Goal: Task Accomplishment & Management: Use online tool/utility

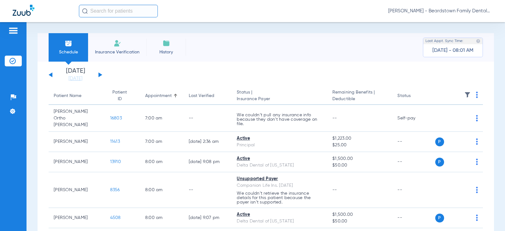
click at [116, 49] on span "Insurance Verification" at bounding box center [117, 52] width 49 height 6
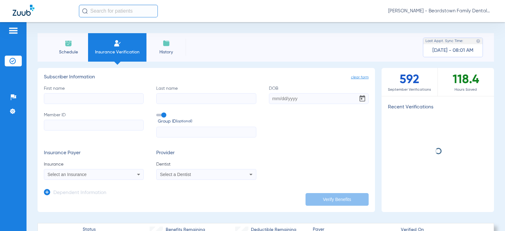
click at [77, 95] on input "First name" at bounding box center [94, 98] width 100 height 11
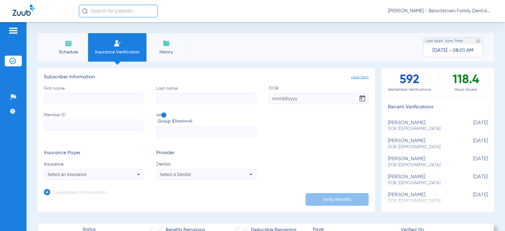
click at [74, 105] on div "First name Last name DOB Member ID Group ID (optional)" at bounding box center [206, 111] width 325 height 52
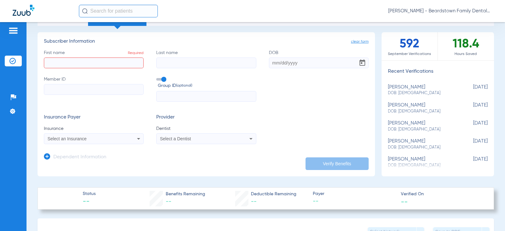
scroll to position [25, 0]
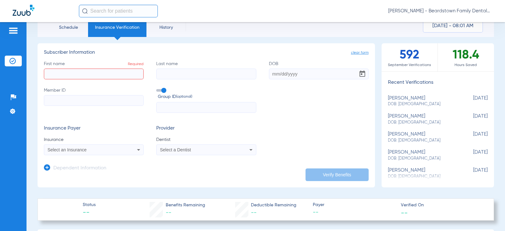
click at [71, 72] on input "First name Required" at bounding box center [94, 74] width 100 height 11
type input "[PERSON_NAME]"
click at [199, 73] on input "Last name" at bounding box center [206, 74] width 100 height 11
type input "[PERSON_NAME]"
click at [269, 77] on input "DOB" at bounding box center [319, 74] width 100 height 11
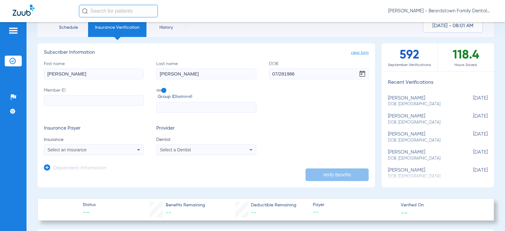
type input "[DATE]"
click at [69, 100] on input "Member ID" at bounding box center [94, 100] width 100 height 11
type input "907693418"
click at [140, 149] on icon at bounding box center [139, 150] width 8 height 8
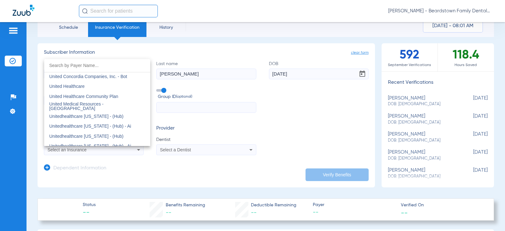
scroll to position [3752, 0]
click at [81, 84] on span "United Healthcare" at bounding box center [66, 85] width 35 height 5
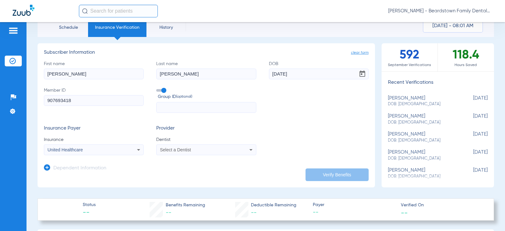
click at [137, 148] on icon at bounding box center [139, 150] width 8 height 8
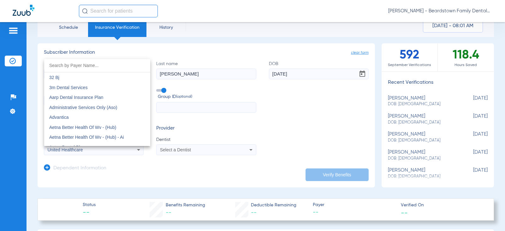
scroll to position [3697, 0]
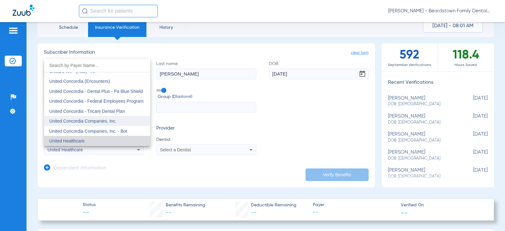
click at [117, 123] on mat-option "United Concordia Companies, Inc." at bounding box center [97, 121] width 106 height 10
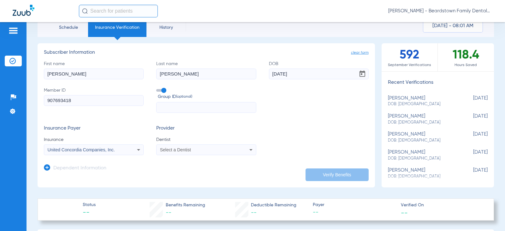
click at [210, 148] on div "Select a Dentist" at bounding box center [197, 149] width 74 height 4
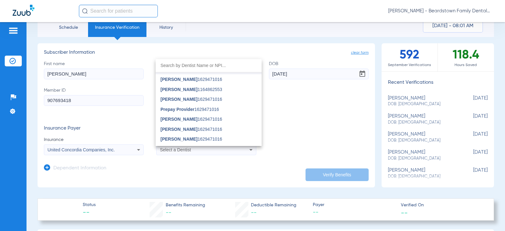
scroll to position [95, 0]
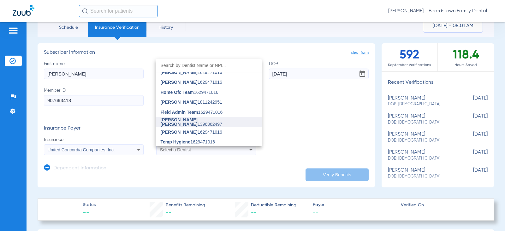
click at [196, 123] on span "Jackson Canter 1396362497" at bounding box center [209, 121] width 96 height 9
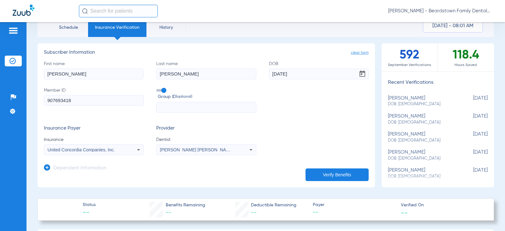
click at [329, 170] on button "Verify Benefits" at bounding box center [337, 174] width 63 height 13
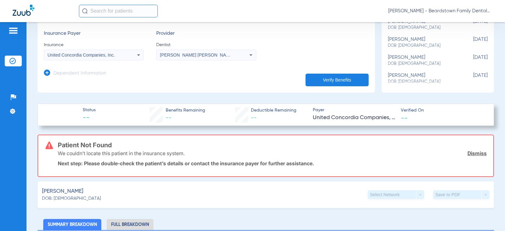
scroll to position [25, 0]
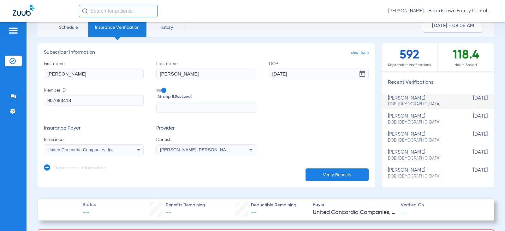
click at [124, 152] on div "United Concordia Companies, Inc." at bounding box center [93, 150] width 99 height 8
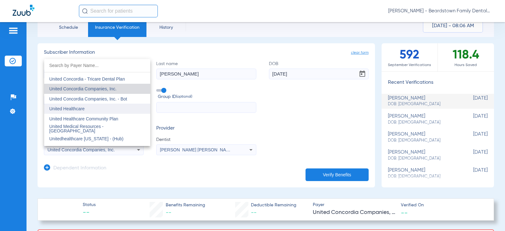
scroll to position [3740, 0]
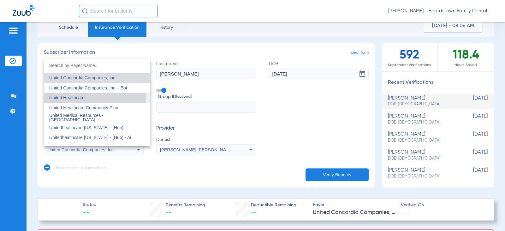
click at [79, 101] on mat-option "United Healthcare" at bounding box center [97, 98] width 106 height 10
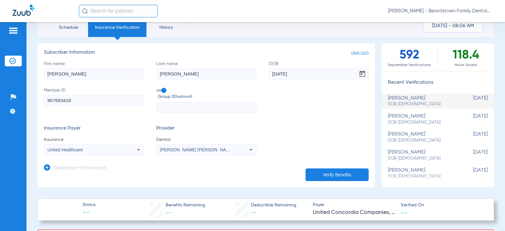
click at [329, 172] on button "Verify Benefits" at bounding box center [337, 174] width 63 height 13
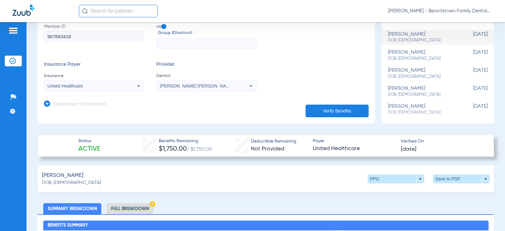
scroll to position [88, 0]
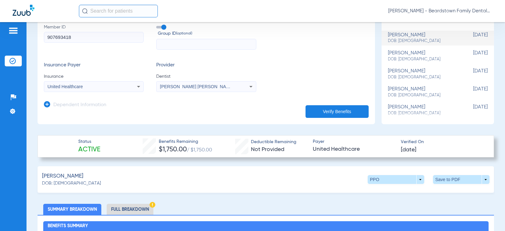
click at [130, 208] on li "Full Breakdown" at bounding box center [130, 209] width 47 height 11
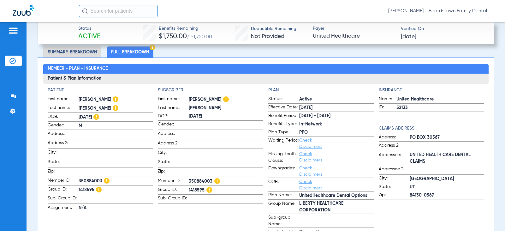
scroll to position [214, 0]
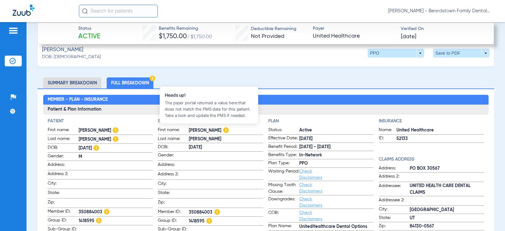
click at [223, 127] on img at bounding box center [226, 130] width 6 height 6
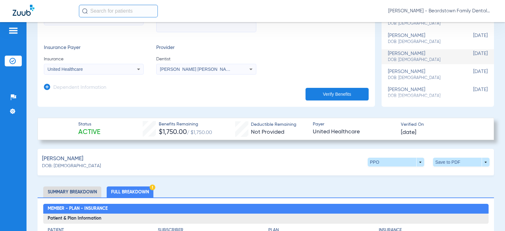
scroll to position [119, 0]
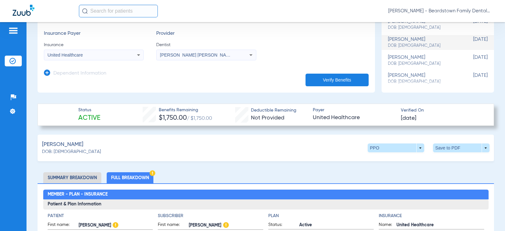
drag, startPoint x: 375, startPoint y: 118, endPoint x: 231, endPoint y: 119, distance: 144.6
click at [231, 119] on div "Status Active Benefits Remaining $1,750.00 / $1,750.00 Deductible Remaining Not…" at bounding box center [266, 115] width 457 height 22
click at [231, 153] on div "Davis, Ethan DOB: 07/28/1986 PPO arrow_drop_down Save to PDF arrow_drop_down" at bounding box center [266, 148] width 457 height 27
click at [82, 177] on li "Summary Breakdown" at bounding box center [72, 177] width 58 height 11
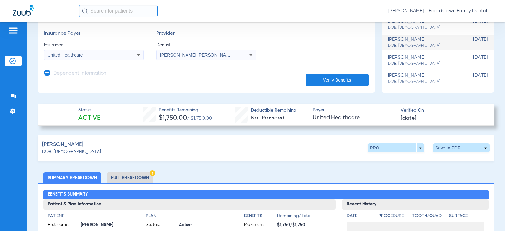
click at [125, 181] on li "Full Breakdown" at bounding box center [130, 177] width 47 height 11
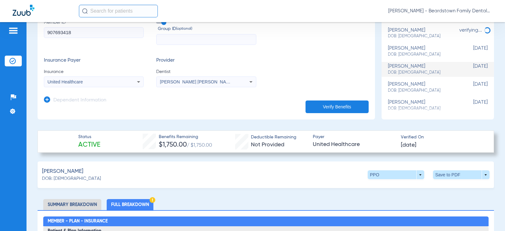
scroll to position [183, 0]
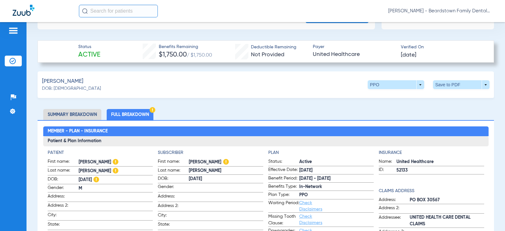
drag, startPoint x: 158, startPoint y: 54, endPoint x: 192, endPoint y: 55, distance: 34.1
click at [192, 55] on div "Benefits Remaining $1,750.00 / $1,750.00" at bounding box center [185, 52] width 53 height 16
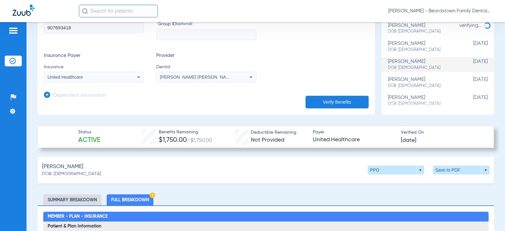
scroll to position [88, 0]
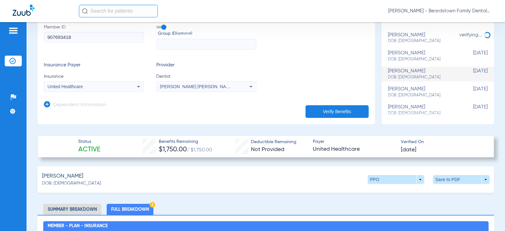
click at [135, 84] on icon at bounding box center [139, 87] width 8 height 8
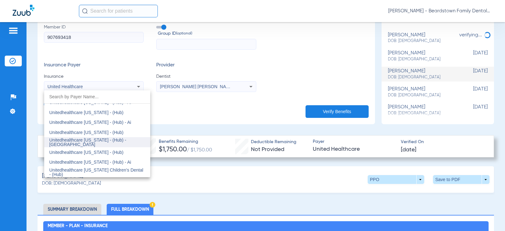
scroll to position [4486, 0]
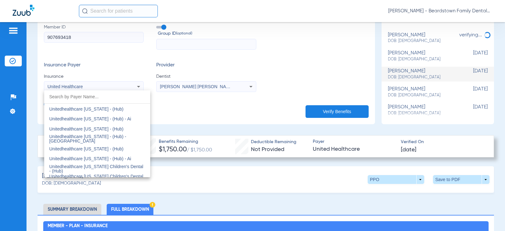
click at [219, 190] on div at bounding box center [252, 115] width 505 height 231
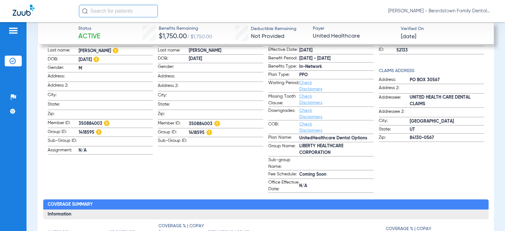
scroll to position [309, 0]
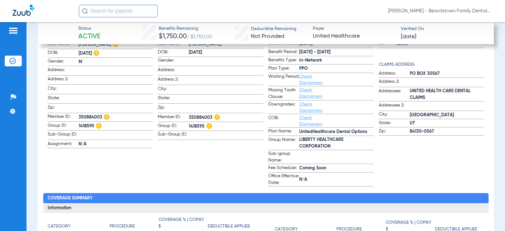
click at [333, 134] on span "UnitedHealthcare Dental Options" at bounding box center [336, 132] width 75 height 7
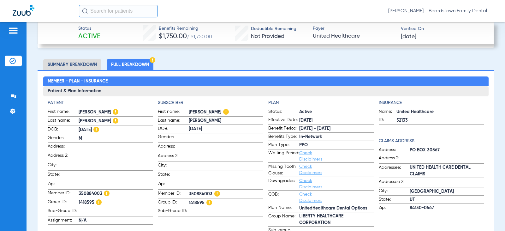
scroll to position [221, 0]
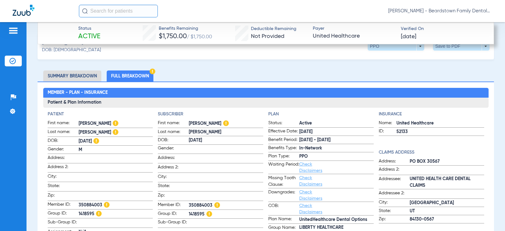
click at [127, 70] on li "Full Breakdown" at bounding box center [130, 75] width 47 height 11
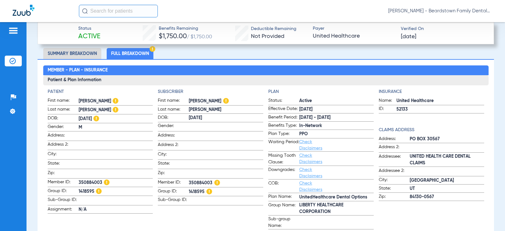
scroll to position [253, 0]
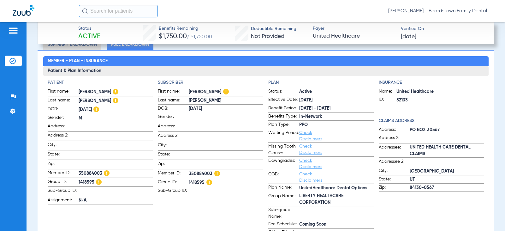
drag, startPoint x: 101, startPoint y: 170, endPoint x: 76, endPoint y: 168, distance: 25.3
click at [76, 170] on label "Member ID: 350884003" at bounding box center [100, 174] width 105 height 8
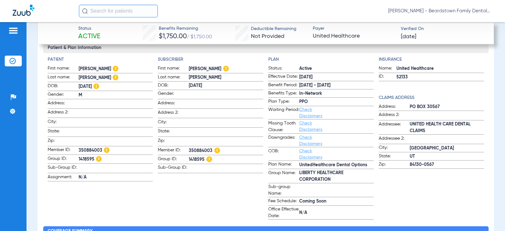
scroll to position [284, 0]
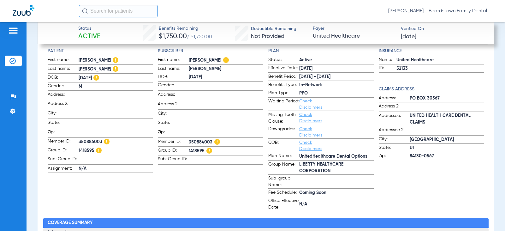
copy label "350884003"
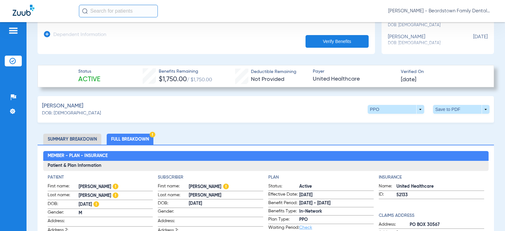
click at [453, 69] on span "Verified On" at bounding box center [442, 72] width 83 height 7
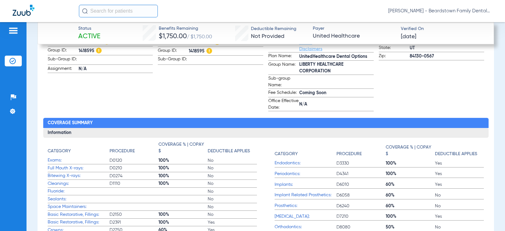
scroll to position [474, 0]
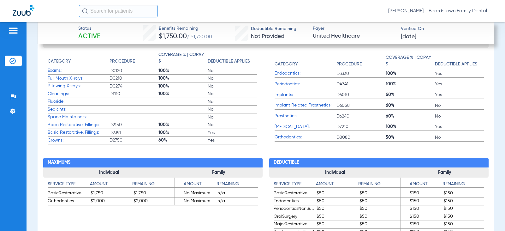
drag, startPoint x: 93, startPoint y: 100, endPoint x: 220, endPoint y: 103, distance: 127.3
click at [220, 103] on label "Fluoride: No" at bounding box center [153, 102] width 210 height 8
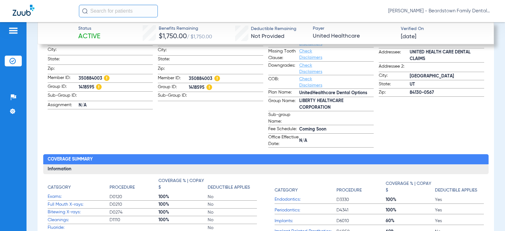
scroll to position [347, 0]
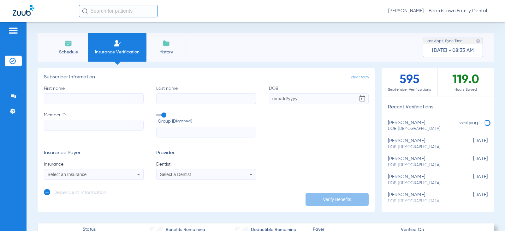
click at [106, 101] on input "First name" at bounding box center [94, 98] width 100 height 11
type input "Ethan"
click at [208, 98] on input "Last name" at bounding box center [206, 98] width 100 height 11
type input "Davis"
click at [282, 98] on input "DOB" at bounding box center [319, 98] width 100 height 11
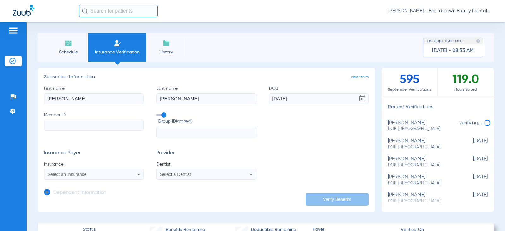
type input "07/28/1986"
paste input "350884003"
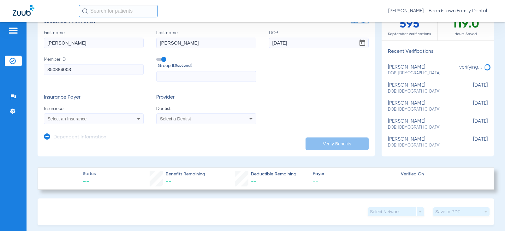
scroll to position [63, 0]
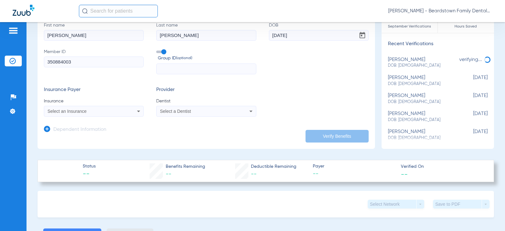
type input "350884003"
click at [99, 117] on app-dependent-form "Dependent Information" at bounding box center [206, 127] width 325 height 21
click at [99, 112] on div "Select an Insurance" at bounding box center [85, 111] width 74 height 4
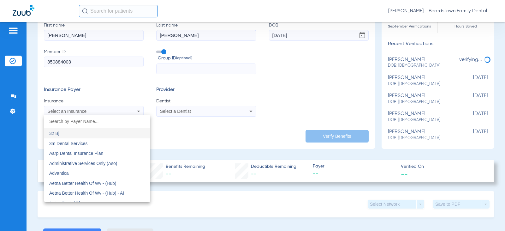
click at [78, 122] on input "dropdown search" at bounding box center [97, 121] width 106 height 13
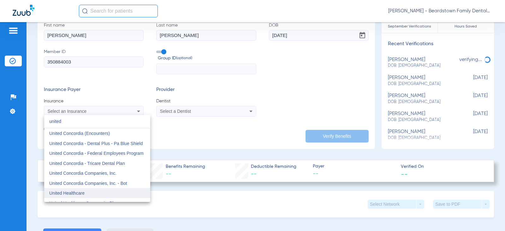
type input "united"
click at [99, 195] on mat-option "United Healthcare" at bounding box center [97, 193] width 106 height 10
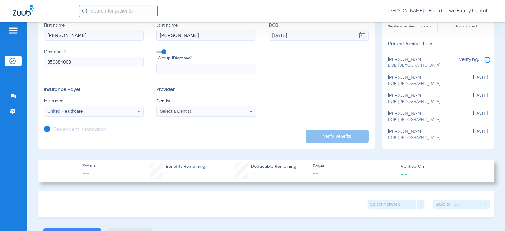
click at [191, 110] on div "Select a Dentist" at bounding box center [197, 111] width 74 height 4
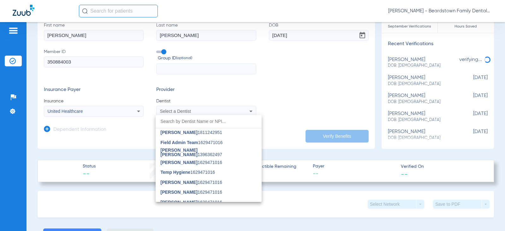
scroll to position [126, 0]
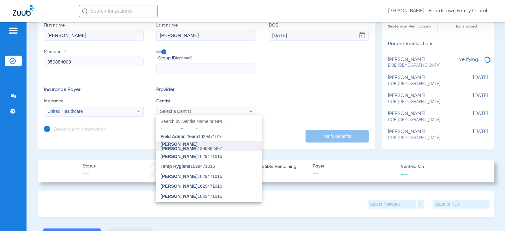
click at [189, 149] on mat-option "Jackson Canter 1396362497" at bounding box center [209, 146] width 106 height 10
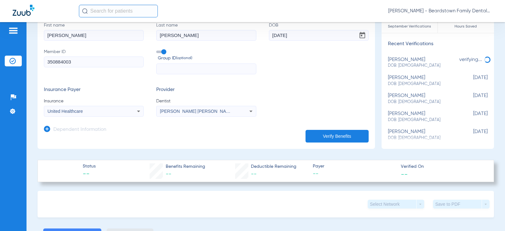
click at [318, 135] on button "Verify Benefits" at bounding box center [337, 136] width 63 height 13
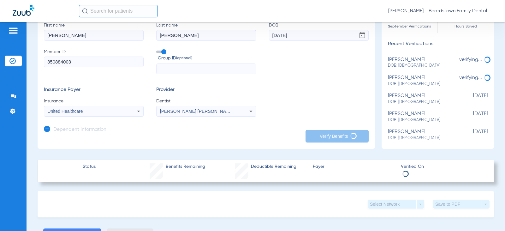
type input "Davis"
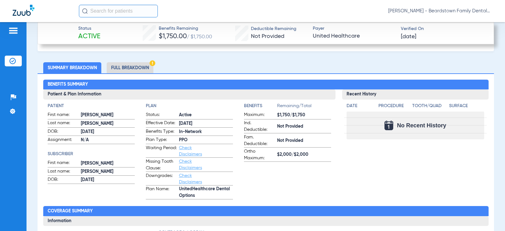
scroll to position [189, 0]
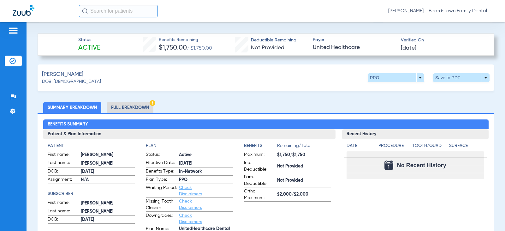
click at [135, 110] on li "Full Breakdown" at bounding box center [130, 107] width 47 height 11
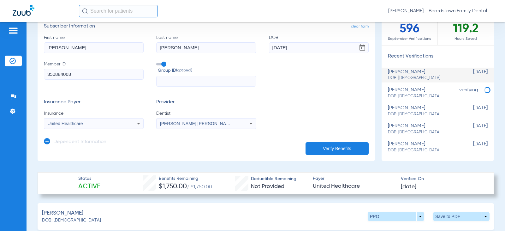
scroll to position [126, 0]
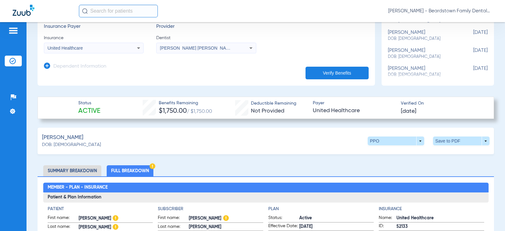
click at [72, 167] on li "Summary Breakdown" at bounding box center [72, 170] width 58 height 11
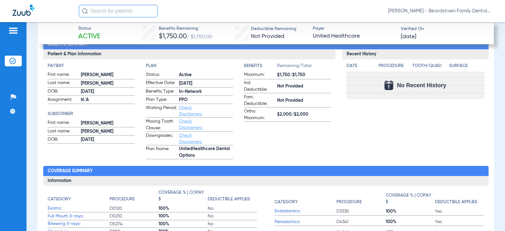
scroll to position [284, 0]
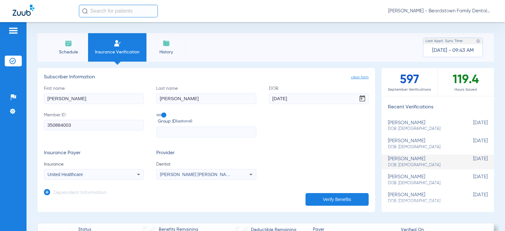
scroll to position [284, 0]
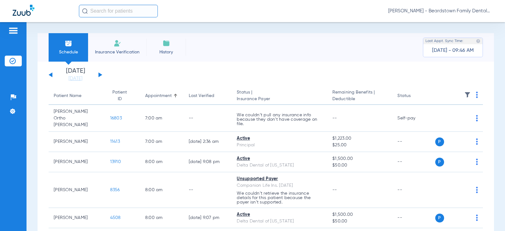
click at [100, 74] on button at bounding box center [101, 74] width 4 height 5
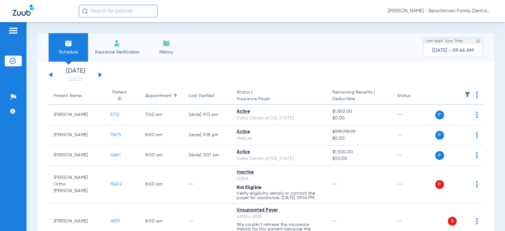
click at [466, 95] on th at bounding box center [459, 96] width 48 height 18
click at [465, 94] on img at bounding box center [468, 95] width 6 height 6
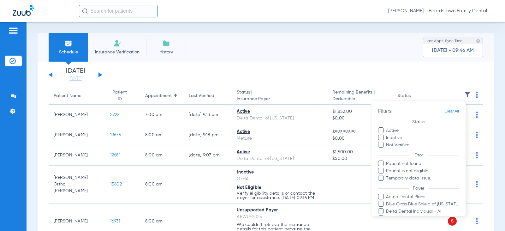
click at [462, 93] on div at bounding box center [252, 115] width 505 height 231
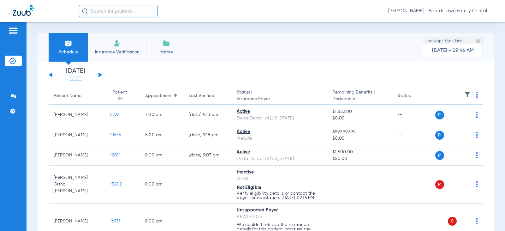
click at [465, 93] on img at bounding box center [468, 95] width 6 height 6
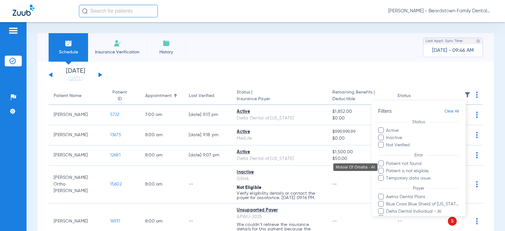
scroll to position [151, 0]
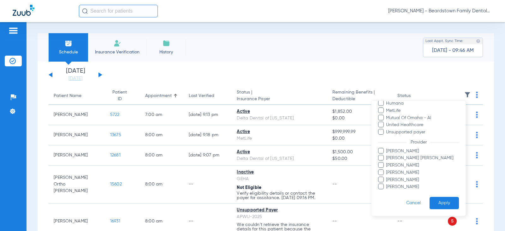
click at [395, 157] on span "Jackson Canter" at bounding box center [422, 158] width 73 height 7
click at [387, 162] on input "Jackson Canter" at bounding box center [387, 162] width 0 height 0
click at [445, 201] on button "Apply" at bounding box center [444, 203] width 29 height 12
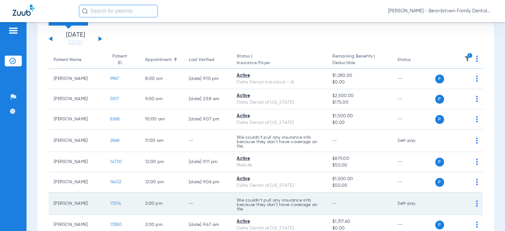
scroll to position [95, 0]
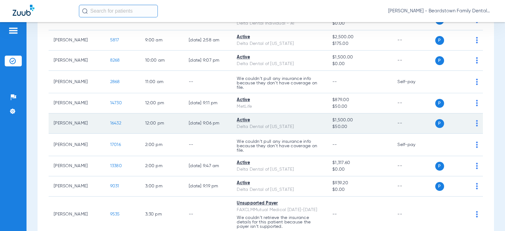
click at [111, 121] on span "16432" at bounding box center [115, 123] width 11 height 4
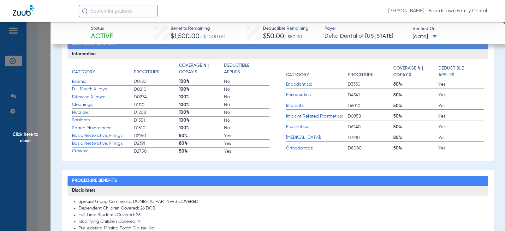
scroll to position [0, 0]
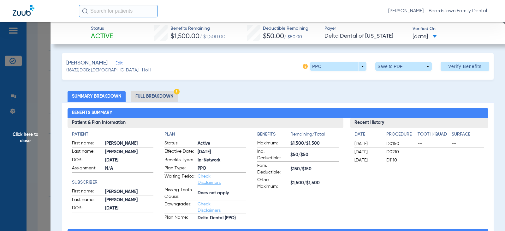
click at [32, 129] on span "Click here to close" at bounding box center [25, 137] width 51 height 231
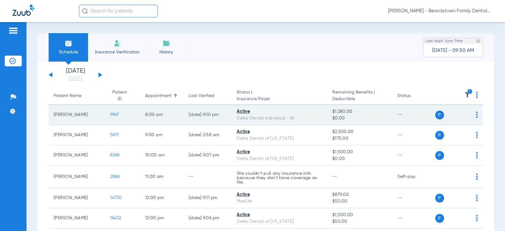
click at [112, 114] on span "9967" at bounding box center [114, 114] width 9 height 4
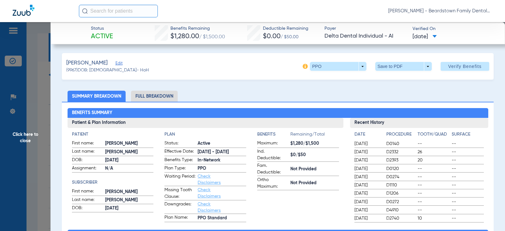
click at [43, 59] on span "Click here to close" at bounding box center [25, 137] width 51 height 231
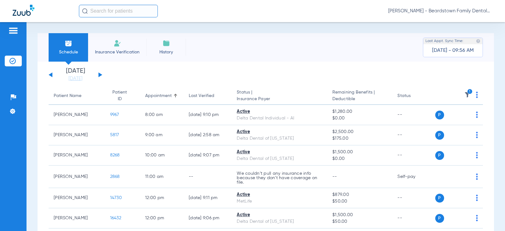
click at [21, 11] on img at bounding box center [24, 10] width 22 height 11
click at [123, 50] on span "Insurance Verification" at bounding box center [117, 52] width 49 height 6
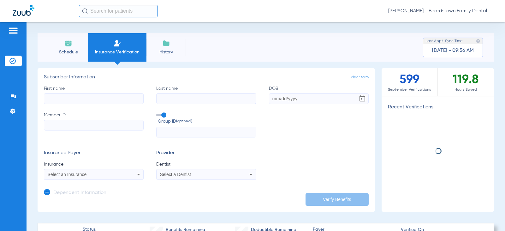
click at [114, 93] on input "First name" at bounding box center [94, 98] width 100 height 11
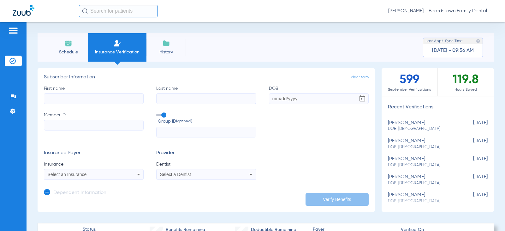
type input "L"
type input "Alan"
click at [185, 104] on input "Last name" at bounding box center [206, 98] width 100 height 11
type input "Langel"
click at [108, 123] on input "Member ID" at bounding box center [94, 125] width 100 height 11
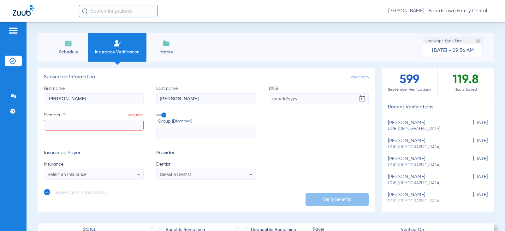
click at [93, 128] on input "Member ID Required" at bounding box center [94, 125] width 100 height 11
type input "10152370050"
click at [307, 101] on input "DOB" at bounding box center [319, 98] width 100 height 11
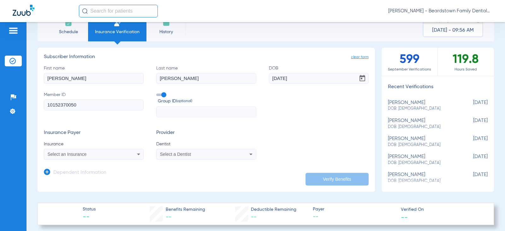
scroll to position [32, 0]
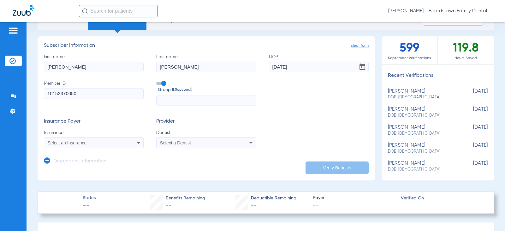
type input "02/28/1957"
click at [135, 145] on icon at bounding box center [139, 143] width 8 height 8
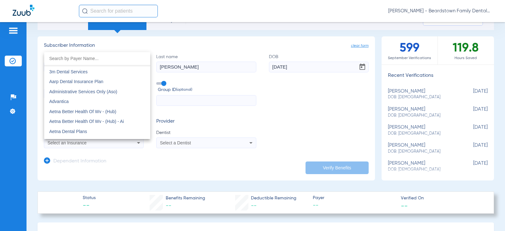
scroll to position [0, 0]
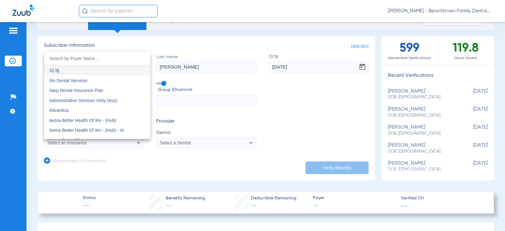
click at [75, 57] on input "dropdown search" at bounding box center [97, 58] width 106 height 13
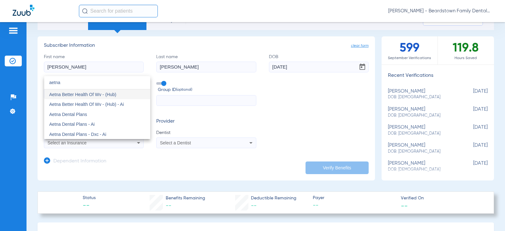
type input "aetna"
drag, startPoint x: 278, startPoint y: 136, endPoint x: 273, endPoint y: 132, distance: 6.3
click at [277, 136] on div at bounding box center [252, 115] width 505 height 231
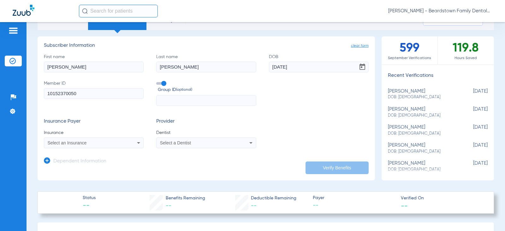
click at [140, 141] on icon at bounding box center [139, 143] width 8 height 8
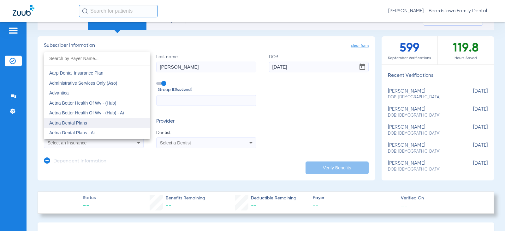
scroll to position [32, 0]
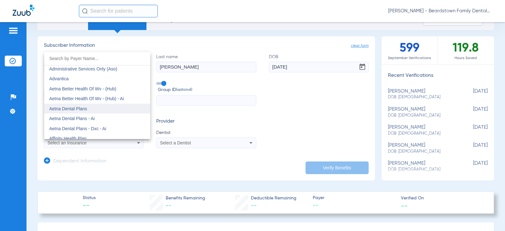
click at [101, 108] on mat-option "Aetna Dental Plans" at bounding box center [97, 109] width 106 height 10
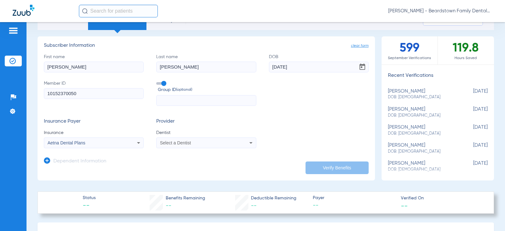
click at [207, 141] on div "Select a Dentist" at bounding box center [197, 143] width 74 height 4
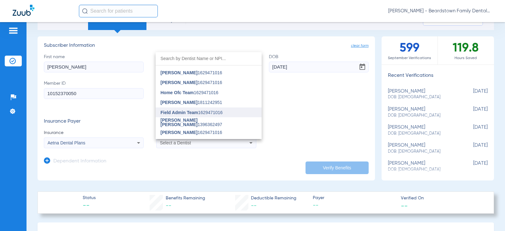
scroll to position [95, 0]
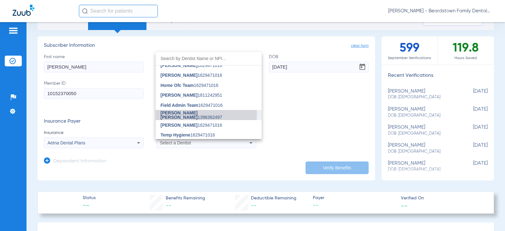
click at [186, 113] on span "Jackson Canter" at bounding box center [179, 114] width 37 height 9
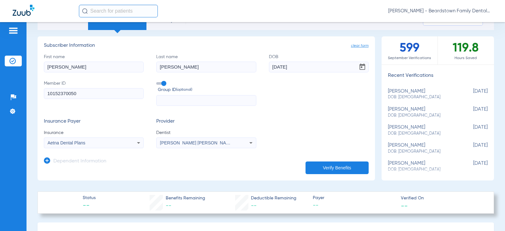
click at [338, 171] on button "Verify Benefits" at bounding box center [337, 167] width 63 height 13
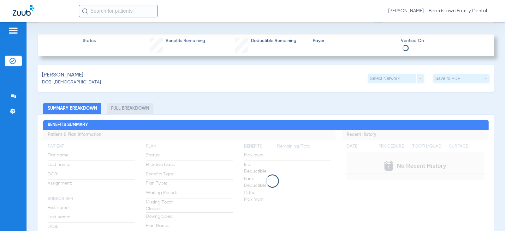
scroll to position [189, 0]
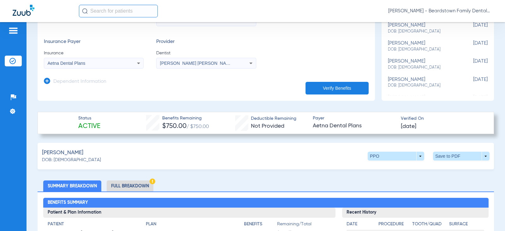
scroll to position [126, 0]
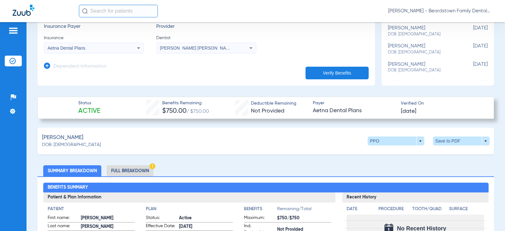
click at [119, 170] on li "Full Breakdown" at bounding box center [130, 170] width 47 height 11
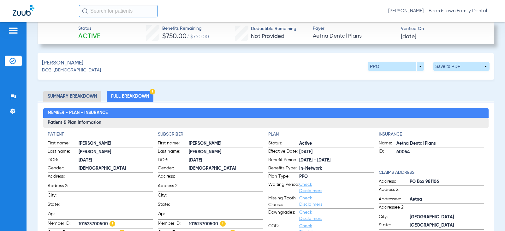
scroll to position [140, 0]
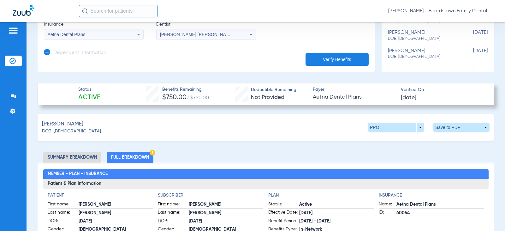
drag, startPoint x: 131, startPoint y: 157, endPoint x: 95, endPoint y: 159, distance: 36.4
click at [131, 157] on li "Full Breakdown" at bounding box center [130, 157] width 47 height 11
click at [130, 186] on h3 "Patient & Plan Information" at bounding box center [266, 184] width 446 height 10
click at [75, 154] on li "Summary Breakdown" at bounding box center [72, 157] width 58 height 11
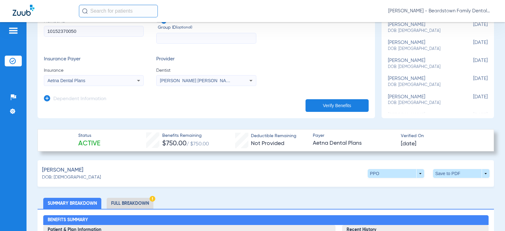
scroll to position [158, 0]
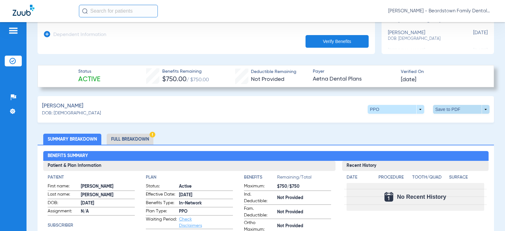
click at [461, 112] on span at bounding box center [461, 109] width 15 height 15
click at [413, 119] on span "Save to PDF" at bounding box center [409, 121] width 25 height 4
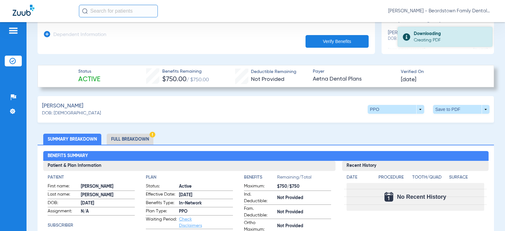
click at [444, 39] on div "Creating PDF" at bounding box center [450, 40] width 73 height 6
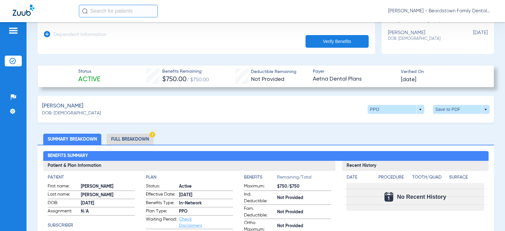
drag, startPoint x: 463, startPoint y: 0, endPoint x: 266, endPoint y: 137, distance: 239.4
click at [266, 137] on ul "Summary Breakdown Full Breakdown" at bounding box center [266, 139] width 457 height 11
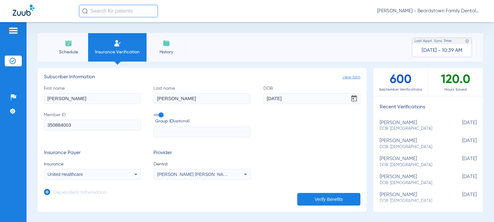
scroll to position [284, 0]
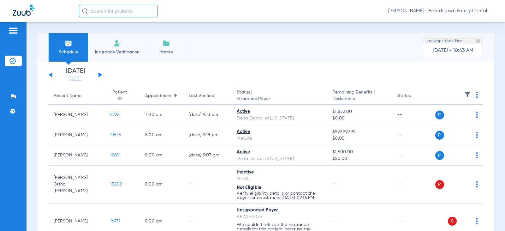
click at [465, 95] on img at bounding box center [468, 95] width 6 height 6
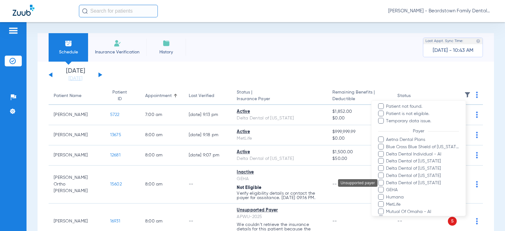
scroll to position [126, 0]
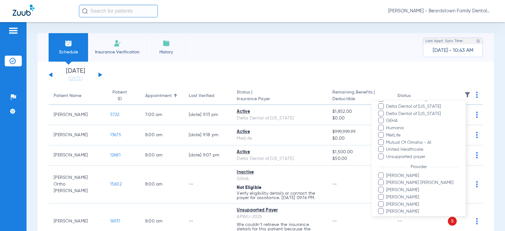
click at [400, 184] on span "[PERSON_NAME] [PERSON_NAME]" at bounding box center [422, 182] width 73 height 7
click at [387, 187] on input "[PERSON_NAME] [PERSON_NAME]" at bounding box center [387, 187] width 0 height 0
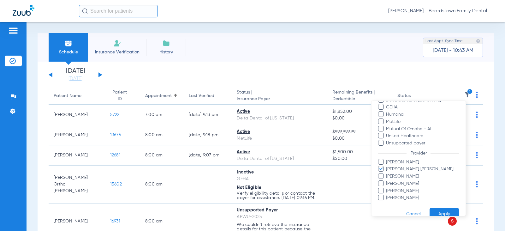
scroll to position [151, 0]
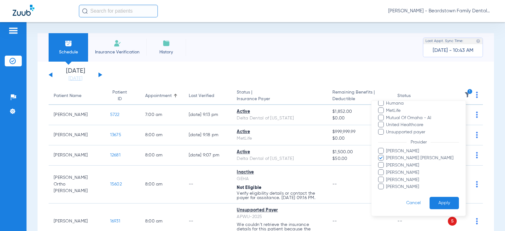
click at [438, 204] on button "Apply" at bounding box center [444, 203] width 29 height 12
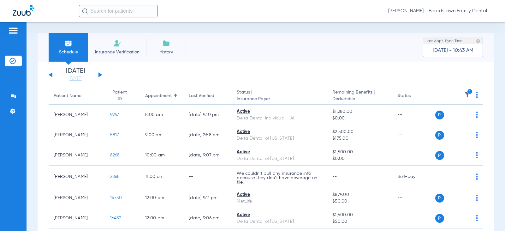
scroll to position [157, 0]
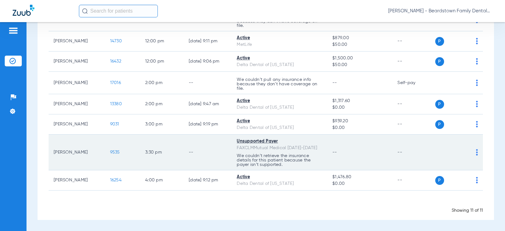
click at [110, 150] on span "9535" at bounding box center [115, 152] width 10 height 4
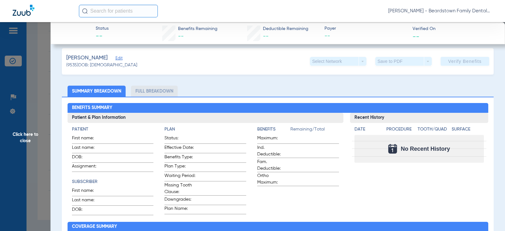
scroll to position [0, 0]
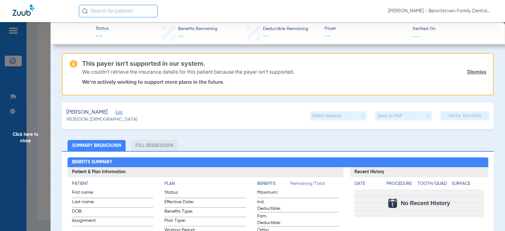
click at [467, 73] on link "Dismiss" at bounding box center [476, 72] width 19 height 6
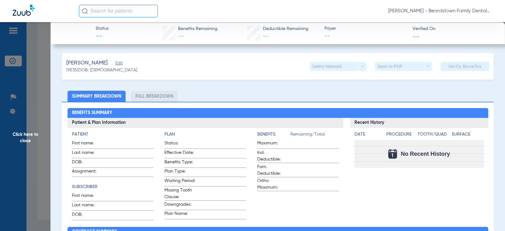
click at [40, 137] on span "Click here to close" at bounding box center [25, 137] width 51 height 231
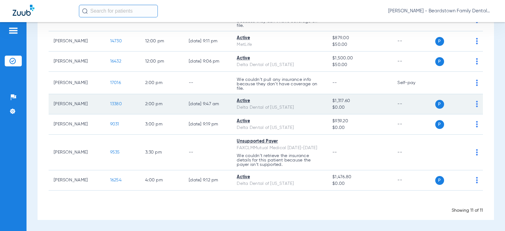
click at [112, 102] on span "13380" at bounding box center [116, 104] width 12 height 4
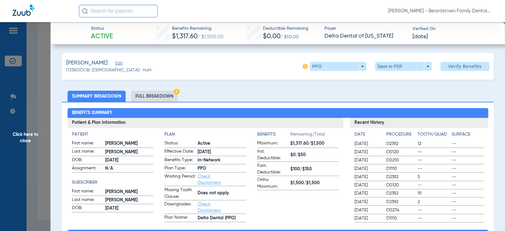
click at [33, 135] on span "Click here to close" at bounding box center [25, 137] width 51 height 231
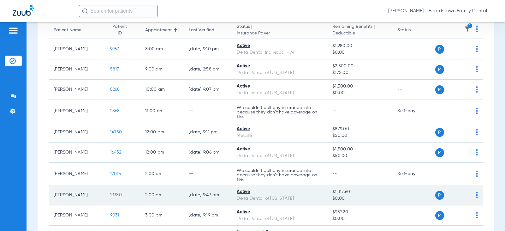
scroll to position [62, 0]
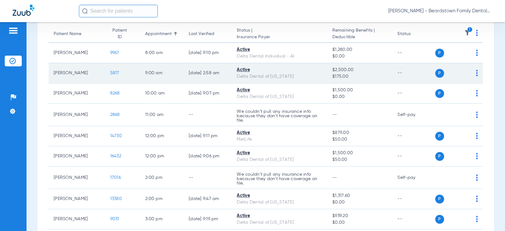
click at [114, 73] on span "5817" at bounding box center [114, 73] width 9 height 4
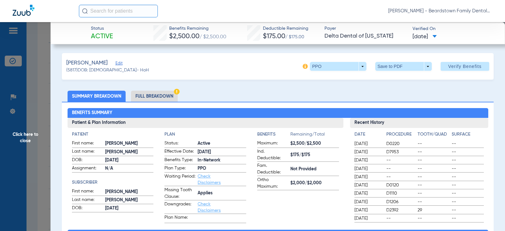
drag, startPoint x: 26, startPoint y: 133, endPoint x: 15, endPoint y: 132, distance: 10.1
click at [26, 133] on span "Click here to close" at bounding box center [25, 137] width 51 height 231
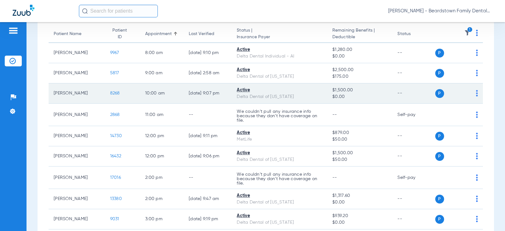
click at [105, 93] on td "8268" at bounding box center [122, 93] width 35 height 20
click at [110, 95] on span "8268" at bounding box center [115, 93] width 10 height 4
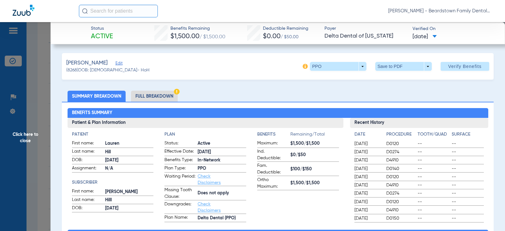
click at [37, 133] on span "Click here to close" at bounding box center [25, 137] width 51 height 231
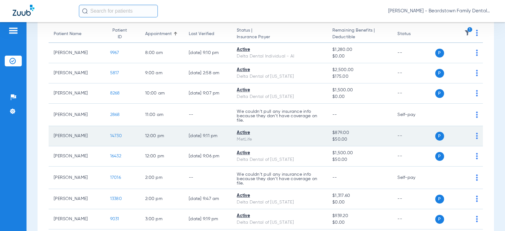
click at [110, 136] on span "14730" at bounding box center [116, 136] width 12 height 4
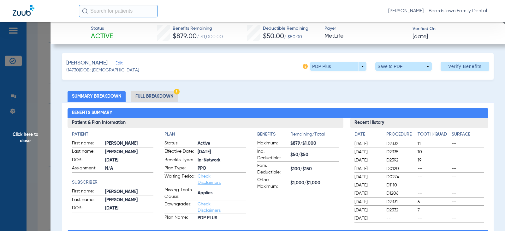
click at [43, 65] on span "Click here to close" at bounding box center [25, 137] width 51 height 231
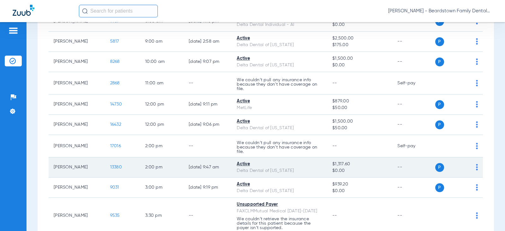
scroll to position [125, 0]
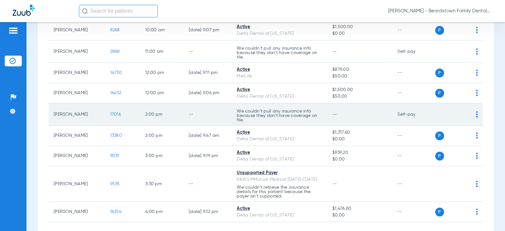
click at [110, 114] on span "17016" at bounding box center [115, 114] width 11 height 4
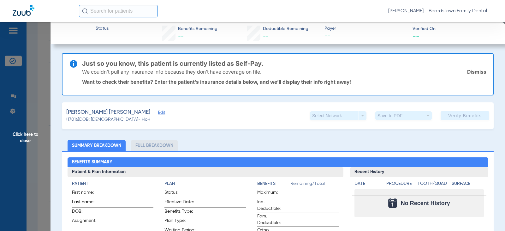
click at [22, 135] on span "Click here to close" at bounding box center [25, 137] width 51 height 231
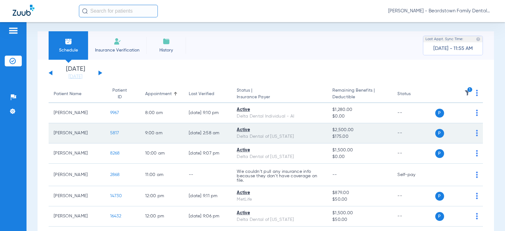
scroll to position [157, 0]
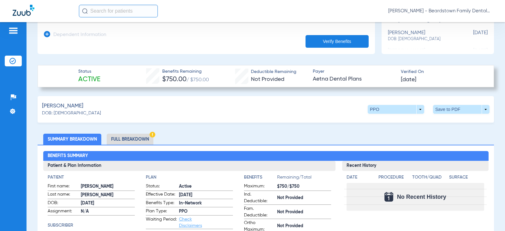
scroll to position [167, 0]
